Goal: Task Accomplishment & Management: Use online tool/utility

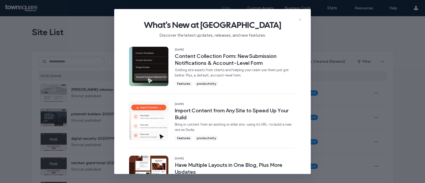
click at [300, 20] on icon at bounding box center [300, 20] width 4 height 4
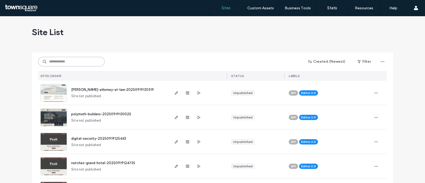
click at [66, 58] on input at bounding box center [71, 62] width 66 height 10
paste input "**********"
type input "**********"
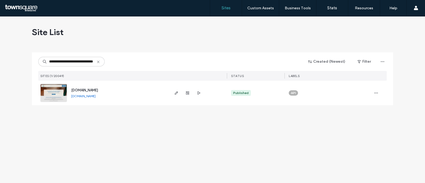
click at [89, 90] on span "www.pj-ms.net" at bounding box center [84, 90] width 27 height 4
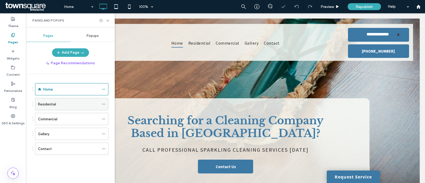
click at [48, 103] on label "Residential" at bounding box center [47, 103] width 18 height 9
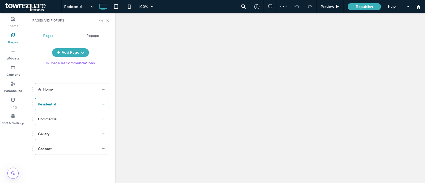
click at [103, 19] on div at bounding box center [104, 21] width 11 height 4
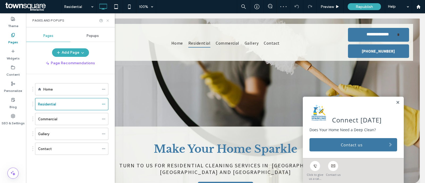
click at [106, 19] on icon at bounding box center [108, 21] width 4 height 4
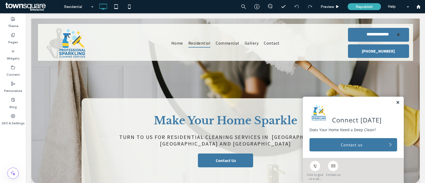
click at [395, 101] on link at bounding box center [397, 102] width 4 height 5
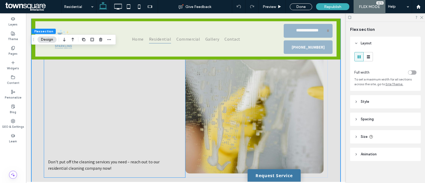
scroll to position [377, 0]
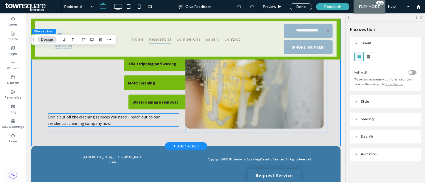
click at [113, 120] on p "Don't put off the cleaning services you need – reach out to our residential cle…" at bounding box center [113, 120] width 131 height 13
click at [113, 120] on div "Don't put off the cleaning services you need – reach out to our residential cle…" at bounding box center [113, 120] width 131 height 13
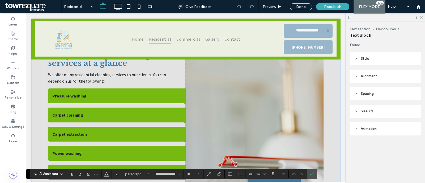
scroll to position [111, 0]
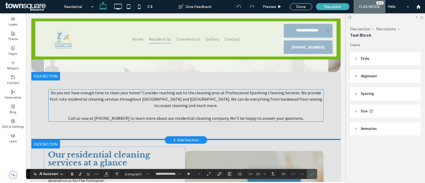
click at [145, 93] on span "Do you not have enough time to clean your home? Consider reaching out to the cl…" at bounding box center [186, 99] width 272 height 18
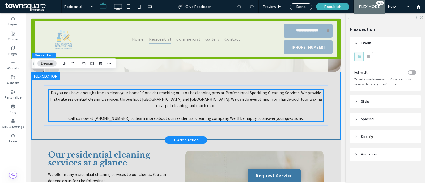
click at [145, 93] on span "Do you not have enough time to clean your home? Consider reaching out to the cl…" at bounding box center [186, 99] width 272 height 18
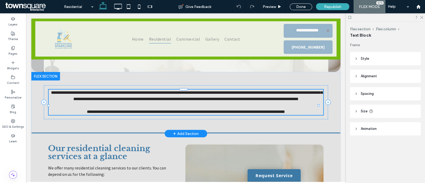
type input "**********"
type input "**"
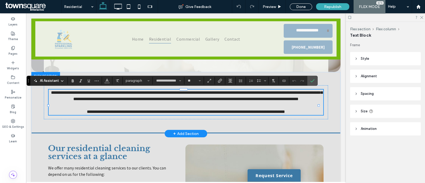
click at [58, 79] on span "AI Assistant" at bounding box center [49, 80] width 19 height 5
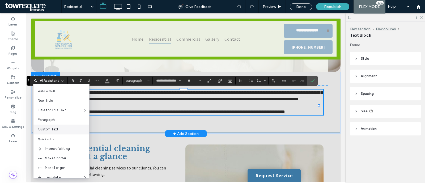
scroll to position [35, 0]
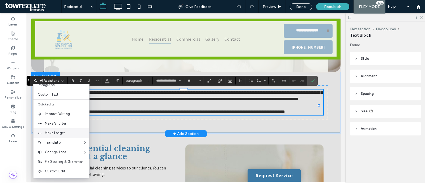
click at [62, 131] on span "Make Longer" at bounding box center [67, 132] width 44 height 5
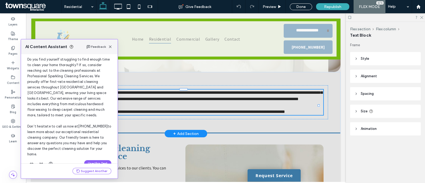
scroll to position [33, 0]
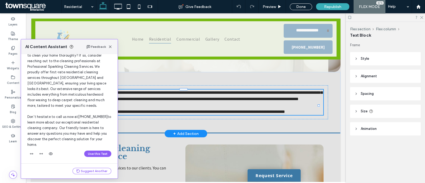
click at [95, 149] on div "Use this Text" at bounding box center [69, 153] width 84 height 8
click at [94, 151] on button "Use this Text" at bounding box center [97, 153] width 27 height 6
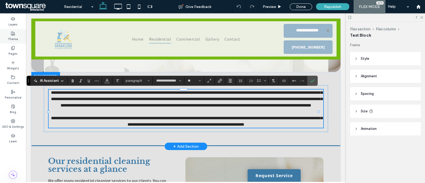
click at [18, 40] on div "Theme" at bounding box center [13, 36] width 26 height 15
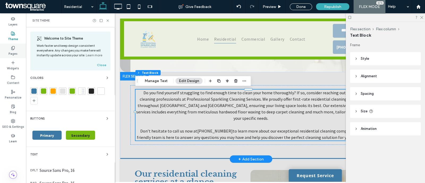
click at [17, 51] on label "Pages" at bounding box center [12, 53] width 9 height 6
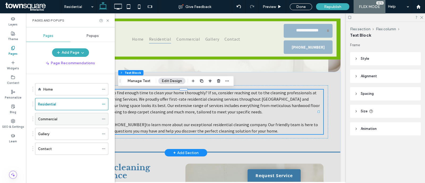
click at [51, 121] on label "Commercial" at bounding box center [47, 118] width 19 height 9
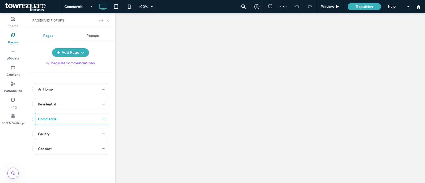
click at [108, 21] on icon at bounding box center [108, 21] width 4 height 4
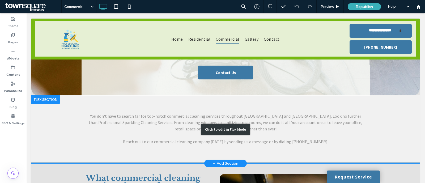
scroll to position [101, 0]
click at [146, 114] on div "Click to edit in Flex Mode" at bounding box center [225, 129] width 388 height 68
click at [146, 114] on span "You don't have to search far for top-notch commercial cleaning services through…" at bounding box center [225, 122] width 273 height 18
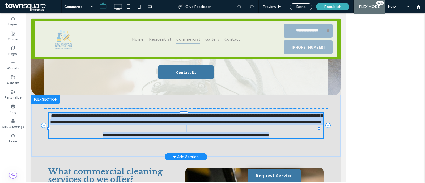
type input "**********"
type input "**"
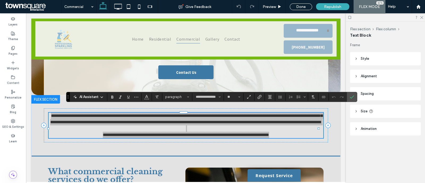
click at [95, 96] on span "AI Assistant" at bounding box center [88, 96] width 19 height 5
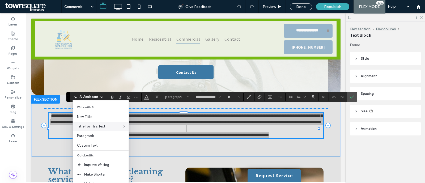
scroll to position [33, 0]
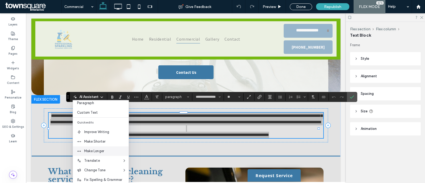
click at [101, 148] on div "Make Longer" at bounding box center [101, 151] width 56 height 10
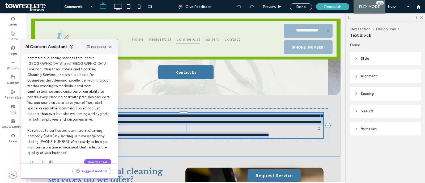
scroll to position [38, 0]
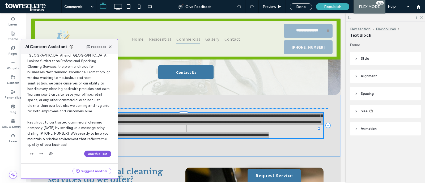
click at [90, 153] on button "Use this Text" at bounding box center [97, 153] width 27 height 6
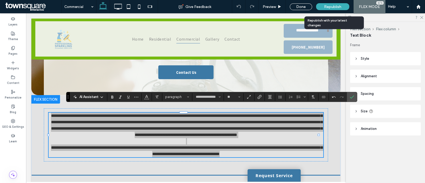
click at [333, 10] on div "Republish" at bounding box center [332, 6] width 33 height 13
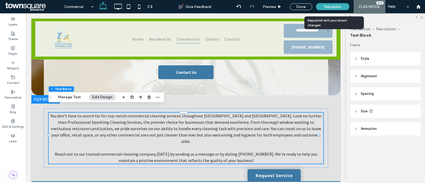
drag, startPoint x: 322, startPoint y: 5, endPoint x: 318, endPoint y: 3, distance: 5.0
click at [322, 6] on div "Republish" at bounding box center [332, 6] width 33 height 7
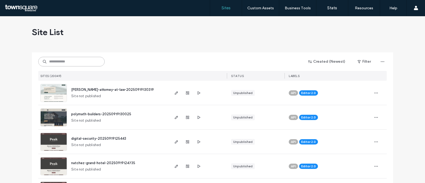
click at [90, 60] on input at bounding box center [71, 62] width 66 height 10
paste input "**********"
type input "**********"
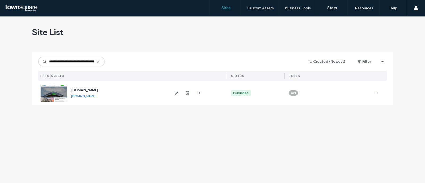
click at [98, 91] on span "[DOMAIN_NAME]" at bounding box center [84, 90] width 27 height 4
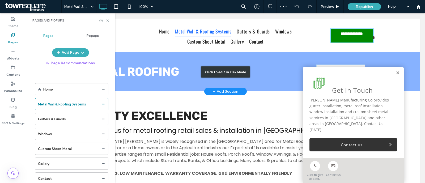
scroll to position [33, 0]
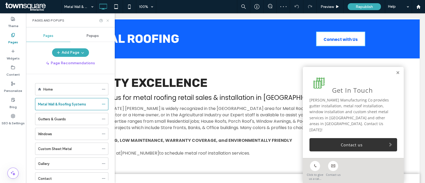
drag, startPoint x: 106, startPoint y: 19, endPoint x: 276, endPoint y: 50, distance: 172.8
click at [106, 19] on icon at bounding box center [108, 21] width 4 height 4
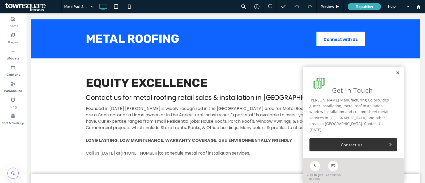
click at [395, 75] on link at bounding box center [397, 73] width 4 height 5
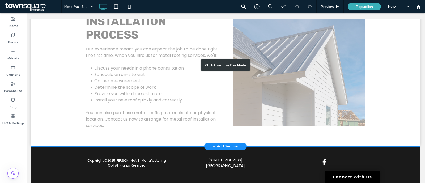
scroll to position [232, 0]
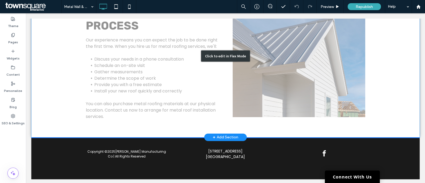
click at [77, 71] on div "Click to edit in Flex Mode" at bounding box center [225, 56] width 388 height 162
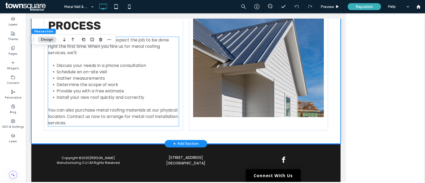
click at [96, 50] on p "Our experience means you can expect the job to be done right the first time. Wh…" at bounding box center [113, 46] width 131 height 19
click at [96, 50] on div "Our experience means you can expect the job to be done right the first time. Wh…" at bounding box center [113, 81] width 131 height 89
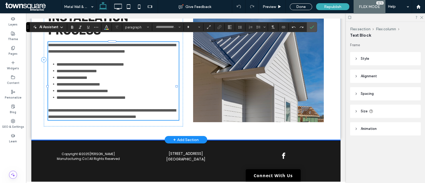
type input "*******"
type input "**"
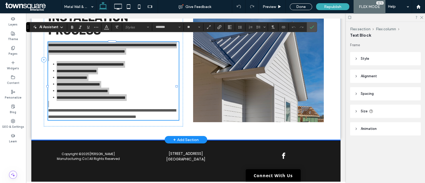
click at [60, 29] on icon at bounding box center [61, 27] width 4 height 4
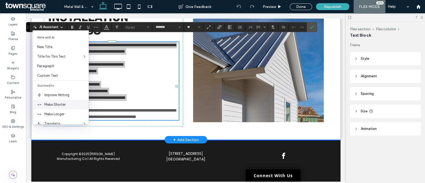
click at [67, 102] on span "Make Shorter" at bounding box center [66, 104] width 44 height 5
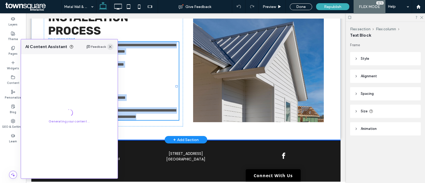
click at [109, 46] on icon "button" at bounding box center [110, 47] width 4 height 4
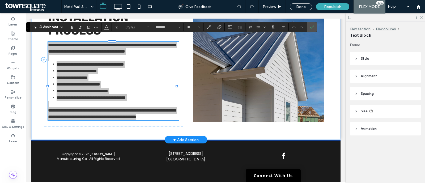
click at [58, 28] on div "AI Assistant" at bounding box center [48, 26] width 35 height 5
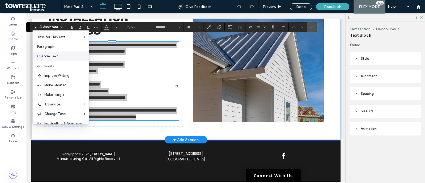
scroll to position [33, 0]
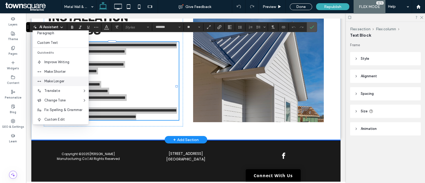
click at [66, 79] on span "Make Longer" at bounding box center [66, 81] width 44 height 5
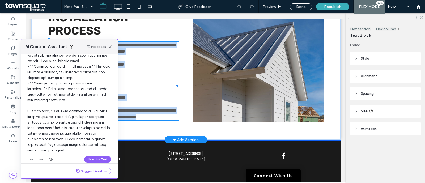
scroll to position [127, 0]
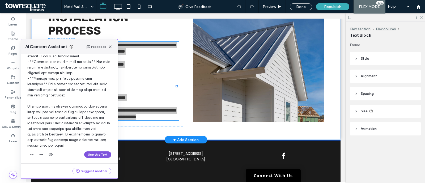
click at [98, 151] on button "Use this Text" at bounding box center [97, 154] width 27 height 6
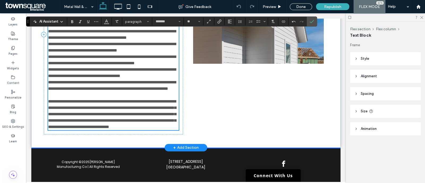
scroll to position [292, 0]
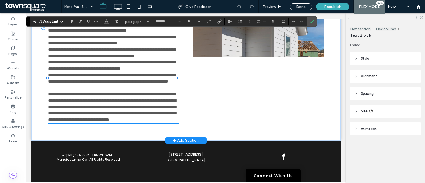
click at [120, 58] on span "**********" at bounding box center [112, 52] width 128 height 10
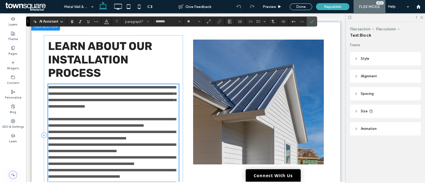
scroll to position [184, 0]
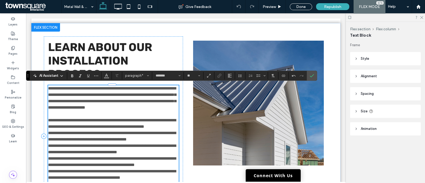
click at [76, 103] on span "**********" at bounding box center [112, 97] width 128 height 23
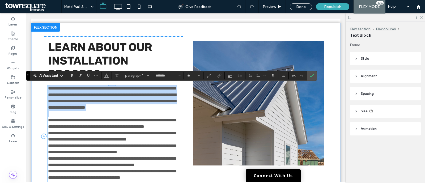
click at [76, 103] on span "**********" at bounding box center [112, 97] width 128 height 23
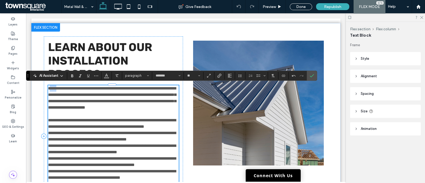
drag, startPoint x: 50, startPoint y: 86, endPoint x: 58, endPoint y: 90, distance: 9.6
click at [58, 90] on p "**********" at bounding box center [113, 97] width 131 height 25
click at [57, 90] on p "**********" at bounding box center [113, 97] width 131 height 25
click at [47, 88] on div "**********" at bounding box center [113, 135] width 139 height 199
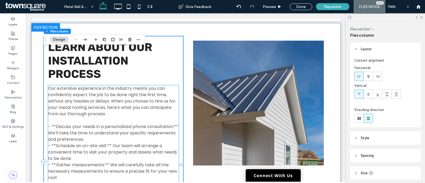
click at [51, 90] on span "Our extensive experience in the industry means you can confidently expect the j…" at bounding box center [111, 101] width 127 height 32
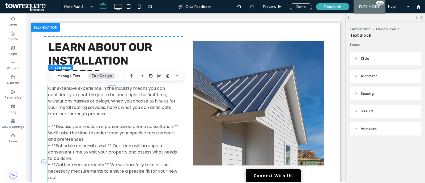
click at [51, 90] on span "Our extensive experience in the industry means you can confidently expect the j…" at bounding box center [111, 101] width 127 height 32
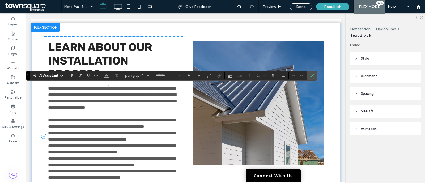
click at [51, 90] on span "**********" at bounding box center [112, 97] width 128 height 23
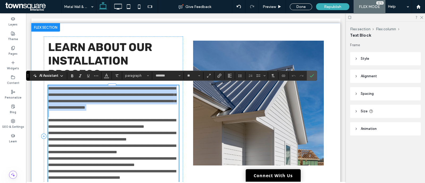
click at [51, 90] on span "**********" at bounding box center [112, 97] width 128 height 23
click at [67, 93] on span "**********" at bounding box center [112, 97] width 128 height 23
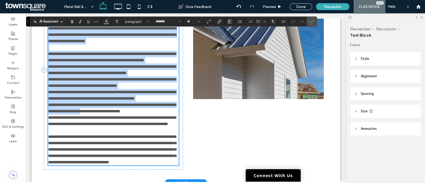
scroll to position [316, 0]
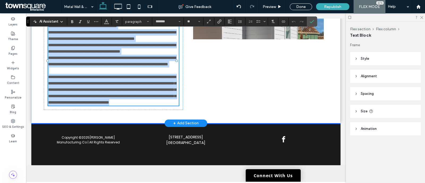
drag, startPoint x: 49, startPoint y: 88, endPoint x: 132, endPoint y: 152, distance: 104.8
click at [132, 106] on div "**********" at bounding box center [113, 32] width 131 height 146
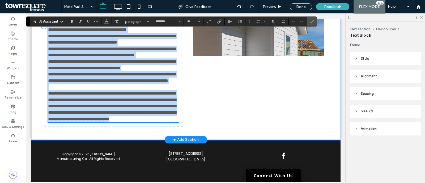
scroll to position [184, 0]
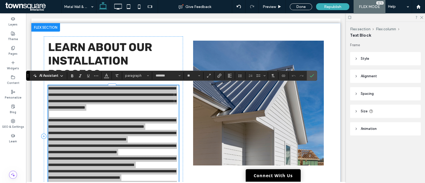
click at [61, 76] on use at bounding box center [61, 75] width 2 height 1
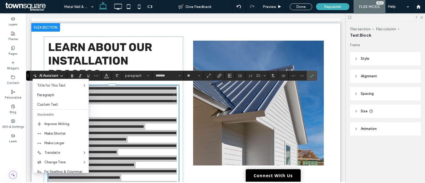
scroll to position [33, 0]
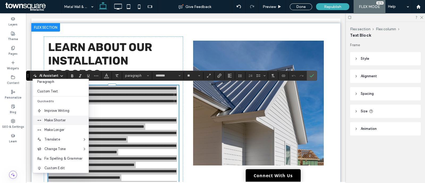
click at [66, 121] on span "Make Shorter" at bounding box center [66, 120] width 44 height 5
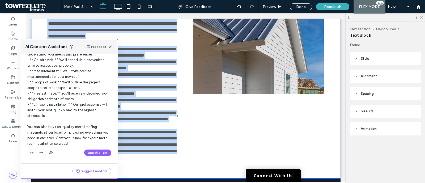
scroll to position [60, 0]
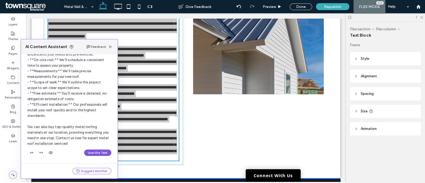
click at [103, 153] on button "Use this Text" at bounding box center [97, 152] width 27 height 6
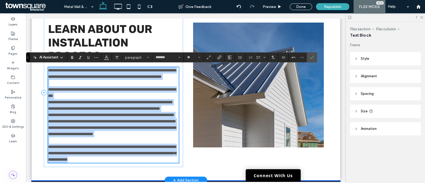
scroll to position [195, 0]
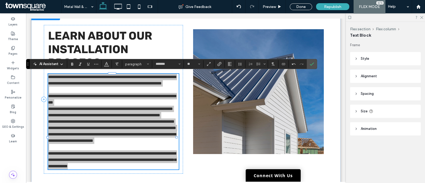
click at [62, 64] on icon at bounding box center [61, 64] width 4 height 4
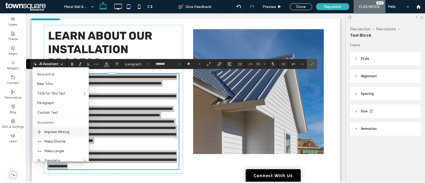
click at [60, 133] on span "Improve Writing" at bounding box center [66, 131] width 44 height 5
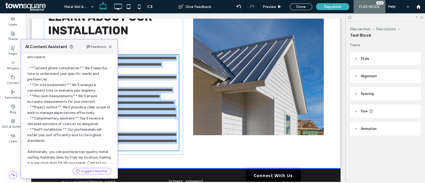
scroll to position [77, 0]
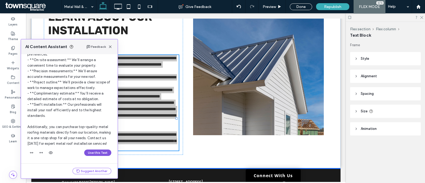
click at [92, 149] on button "Use this Text" at bounding box center [97, 152] width 27 height 6
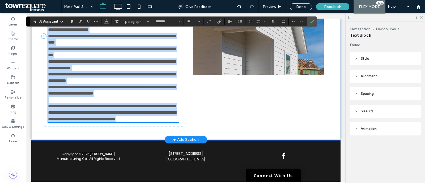
click at [110, 59] on span "**********" at bounding box center [112, 64] width 128 height 10
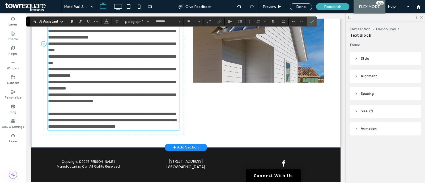
scroll to position [253, 0]
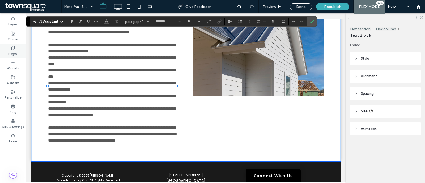
click at [19, 51] on div "Pages" at bounding box center [13, 51] width 26 height 15
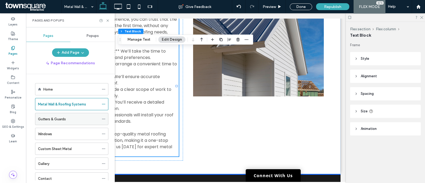
click at [44, 115] on div "Gutters & Guards" at bounding box center [68, 119] width 61 height 12
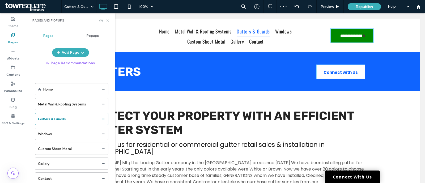
click at [106, 20] on icon at bounding box center [108, 21] width 4 height 4
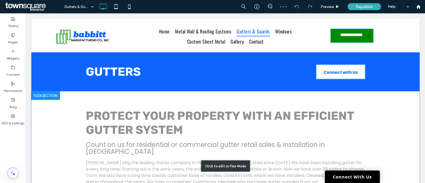
scroll to position [66, 0]
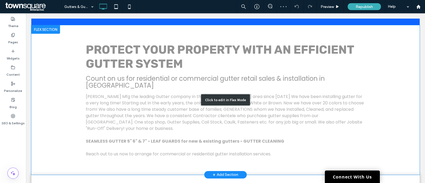
click at [144, 107] on div "Click to edit in Flex Mode" at bounding box center [225, 99] width 388 height 149
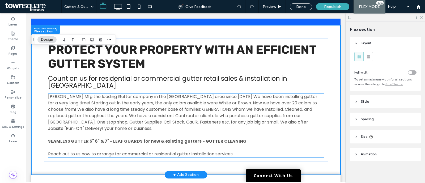
click at [144, 107] on span "Babbitt Mfg the leading Gutter company in the South Jersey area since 1946 We h…" at bounding box center [182, 112] width 269 height 38
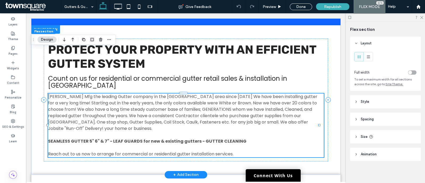
click at [144, 107] on div "Babbitt Mfg the leading Gutter company in the South Jersey area since 1946 We h…" at bounding box center [186, 125] width 276 height 64
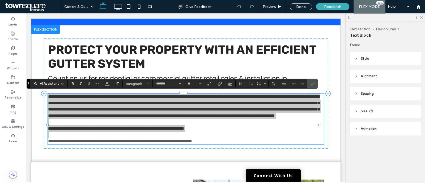
click at [60, 83] on icon at bounding box center [62, 84] width 4 height 4
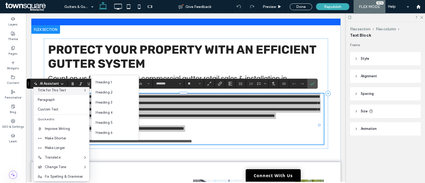
scroll to position [33, 0]
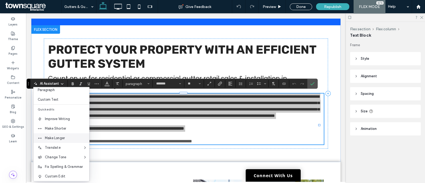
click at [63, 135] on div "Make Longer" at bounding box center [61, 138] width 56 height 10
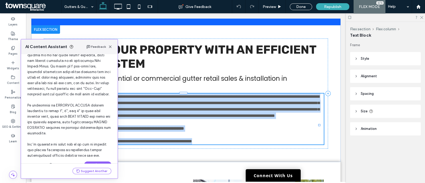
scroll to position [127, 0]
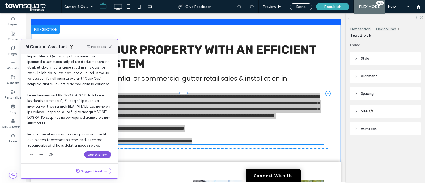
click at [99, 153] on button "Use this Text" at bounding box center [97, 154] width 27 height 6
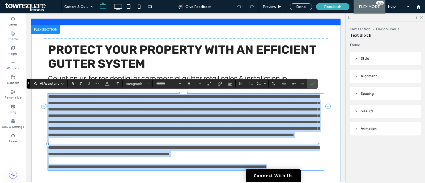
click at [159, 113] on span at bounding box center [183, 115] width 271 height 42
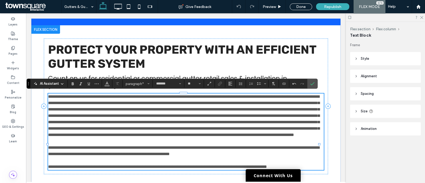
click at [190, 111] on span at bounding box center [183, 115] width 271 height 42
drag, startPoint x: 49, startPoint y: 97, endPoint x: 111, endPoint y: 119, distance: 66.1
click at [111, 119] on span at bounding box center [183, 115] width 271 height 42
drag, startPoint x: 49, startPoint y: 96, endPoint x: 53, endPoint y: 96, distance: 4.0
click at [53, 96] on span at bounding box center [183, 115] width 271 height 42
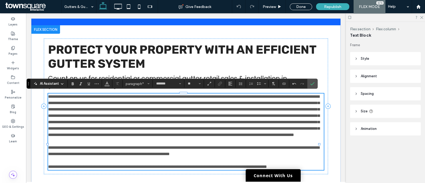
click at [50, 96] on span at bounding box center [183, 115] width 271 height 42
click at [48, 96] on span at bounding box center [183, 115] width 271 height 42
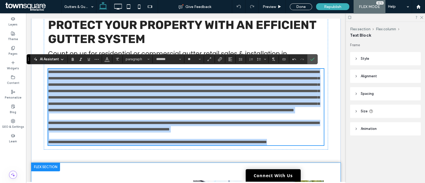
scroll to position [132, 0]
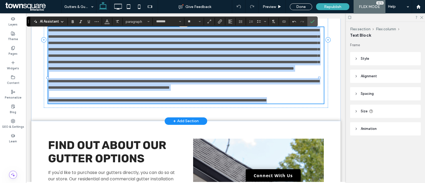
drag, startPoint x: 48, startPoint y: 96, endPoint x: 275, endPoint y: 123, distance: 228.0
click at [275, 103] on div "**********" at bounding box center [186, 65] width 276 height 76
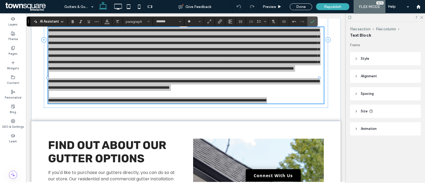
click at [61, 23] on icon at bounding box center [62, 22] width 4 height 4
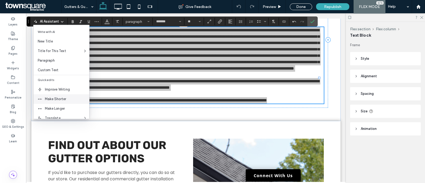
scroll to position [33, 0]
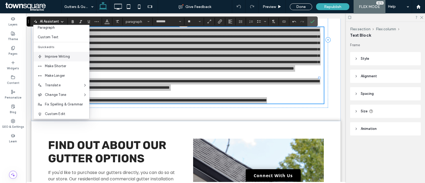
click at [65, 59] on div "Improve Writing" at bounding box center [61, 57] width 56 height 10
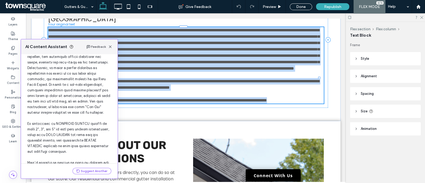
scroll to position [127, 0]
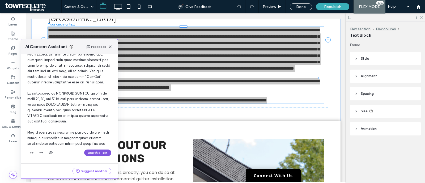
click at [91, 151] on button "Use this Text" at bounding box center [97, 152] width 27 height 6
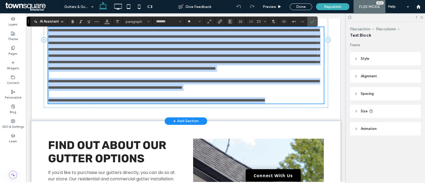
scroll to position [99, 0]
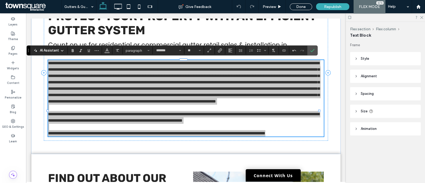
click at [62, 49] on icon at bounding box center [62, 51] width 4 height 4
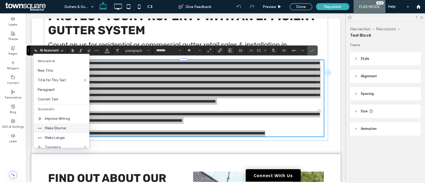
click at [68, 127] on span "Make Shorter" at bounding box center [67, 127] width 44 height 5
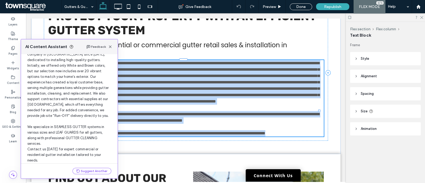
scroll to position [49, 0]
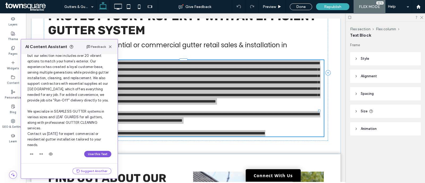
click at [93, 151] on button "Use this Text" at bounding box center [97, 154] width 27 height 6
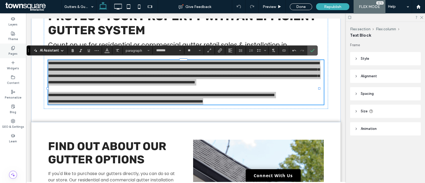
click at [16, 49] on div "Pages" at bounding box center [13, 51] width 26 height 15
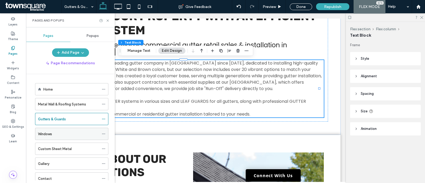
click at [63, 132] on div "Windows" at bounding box center [68, 134] width 61 height 6
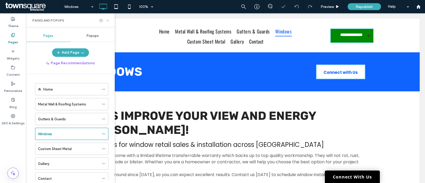
click at [107, 19] on icon at bounding box center [108, 21] width 4 height 4
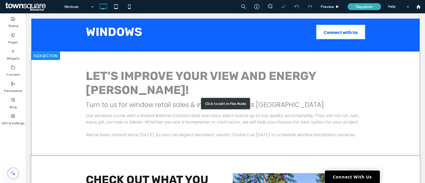
scroll to position [66, 0]
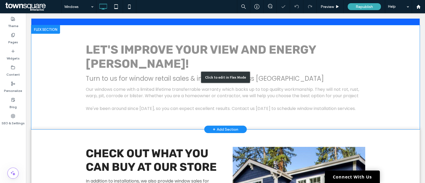
click at [108, 75] on div "Click to edit in Flex Mode" at bounding box center [225, 77] width 388 height 104
click at [108, 86] on span "Our windows come with a limited lifetime transferrable warranty which backs up …" at bounding box center [222, 92] width 273 height 12
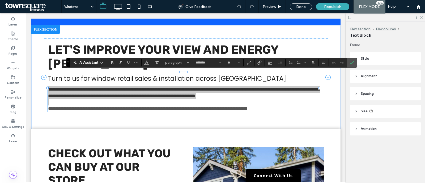
click at [98, 63] on span "AI Assistant" at bounding box center [88, 62] width 19 height 5
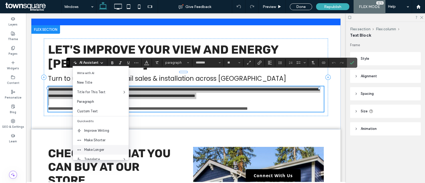
click at [105, 147] on span "Make Longer" at bounding box center [106, 149] width 44 height 5
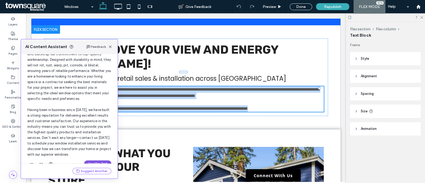
scroll to position [49, 0]
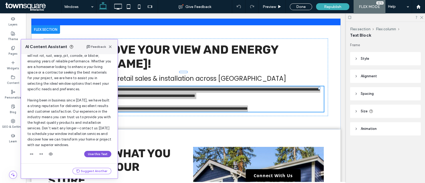
click at [90, 155] on button "Use this Text" at bounding box center [97, 154] width 27 height 6
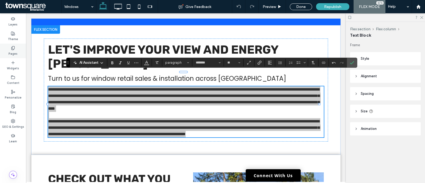
click at [15, 48] on icon at bounding box center [13, 48] width 4 height 4
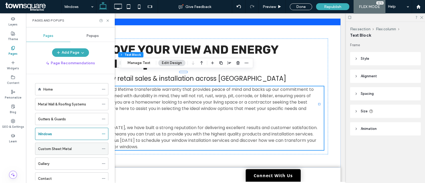
click at [62, 146] on label "Custom Sheet Metal" at bounding box center [55, 148] width 34 height 9
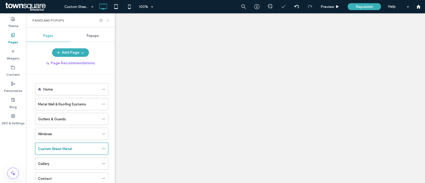
click at [106, 20] on icon at bounding box center [108, 21] width 4 height 4
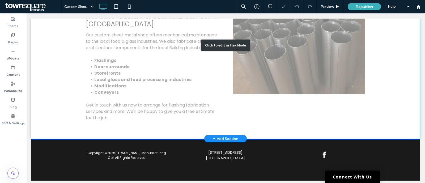
scroll to position [142, 0]
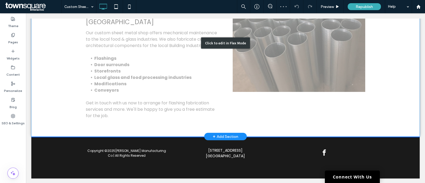
click at [140, 108] on div "Click to edit in Flex Mode" at bounding box center [225, 43] width 388 height 187
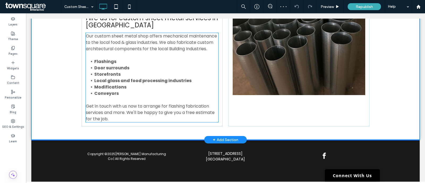
scroll to position [138, 0]
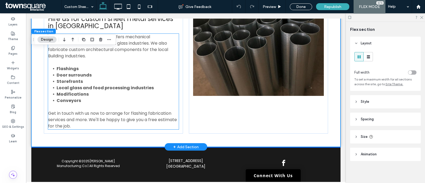
click at [113, 52] on p "Our custom sheet metal shop offers mechanical maintenance to the local food & g…" at bounding box center [113, 46] width 131 height 25
click at [113, 52] on div "Our custom sheet metal shop offers mechanical maintenance to the local food & g…" at bounding box center [113, 82] width 131 height 96
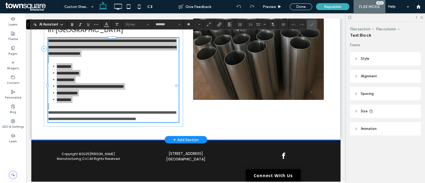
click at [58, 24] on span "AI Assistant" at bounding box center [48, 24] width 19 height 5
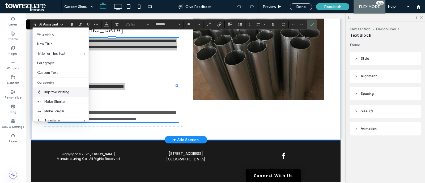
click at [61, 93] on span "Improve Writing" at bounding box center [66, 91] width 44 height 5
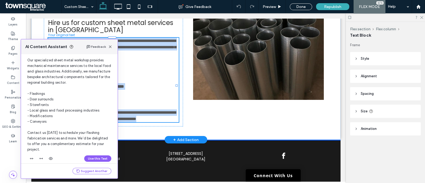
scroll to position [27, 0]
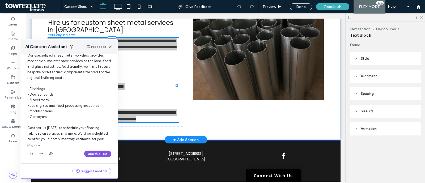
click at [91, 153] on button "Use this Text" at bounding box center [97, 153] width 27 height 6
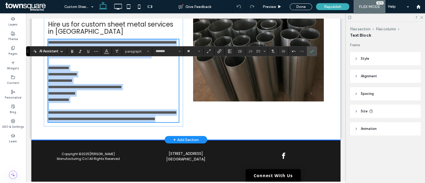
scroll to position [111, 0]
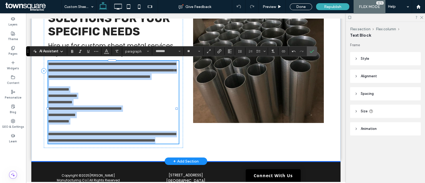
click at [129, 93] on p "**********" at bounding box center [113, 89] width 131 height 6
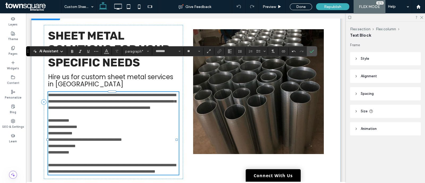
scroll to position [44, 0]
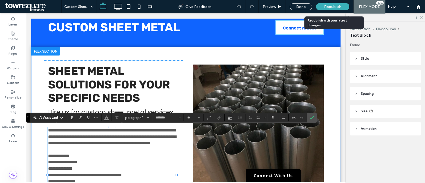
click at [321, 4] on div "Republish" at bounding box center [332, 6] width 33 height 7
